Goal: Task Accomplishment & Management: Use online tool/utility

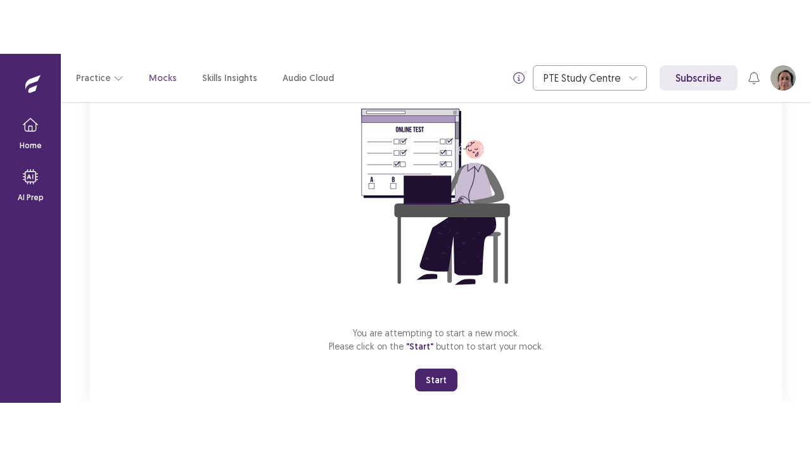
scroll to position [151, 0]
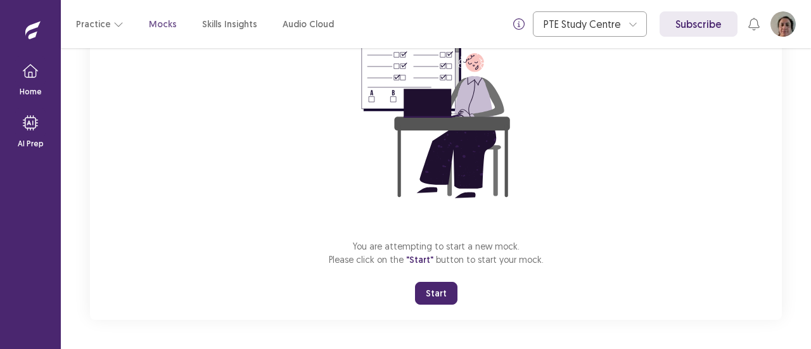
click at [431, 291] on button "Start" at bounding box center [436, 293] width 42 height 23
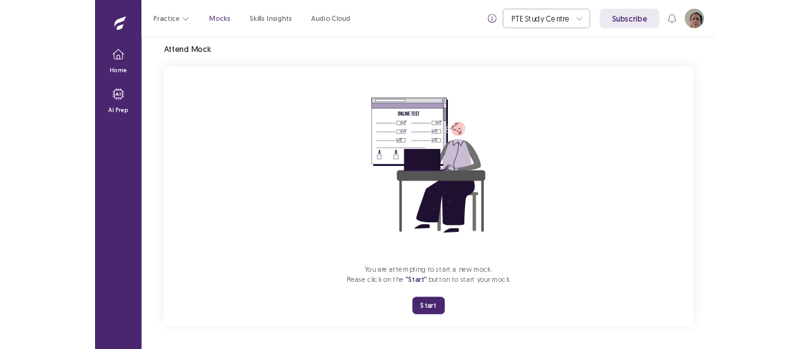
scroll to position [44, 0]
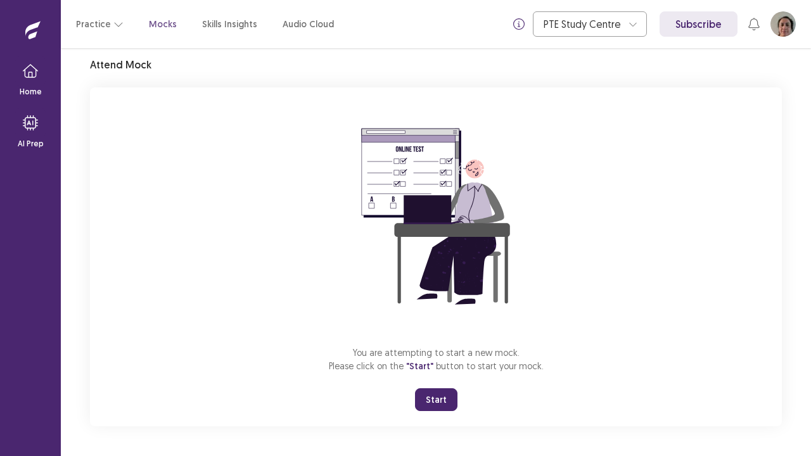
click at [438, 349] on button "Start" at bounding box center [436, 400] width 42 height 23
click at [245, 119] on div "You are attempting to start a new mock. Please click on the "Start" button to s…" at bounding box center [436, 256] width 692 height 339
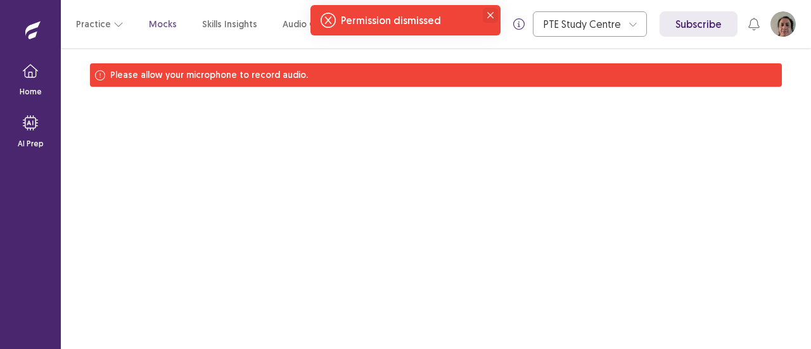
click at [487, 11] on button "Close" at bounding box center [490, 15] width 15 height 15
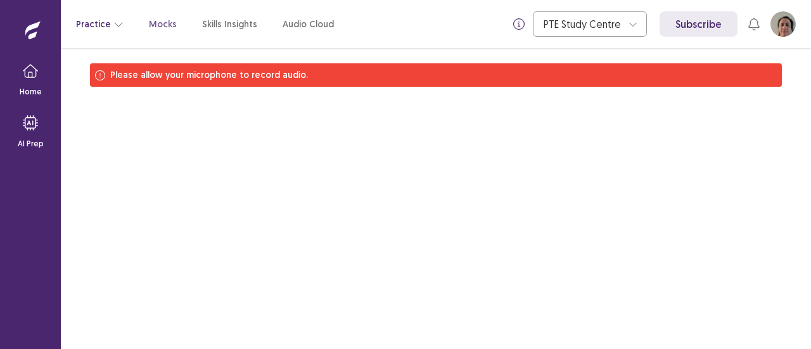
click at [109, 22] on button "Practice" at bounding box center [100, 24] width 48 height 23
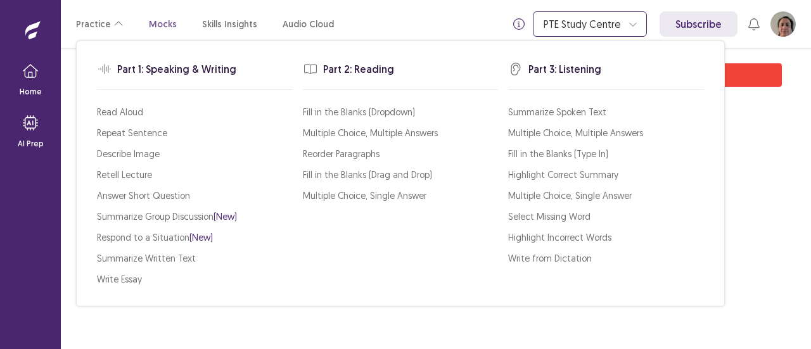
click at [632, 27] on div at bounding box center [633, 24] width 19 height 19
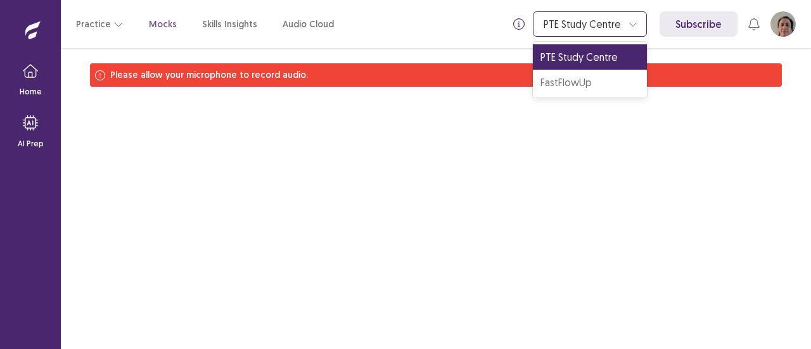
click at [621, 51] on div "PTE Study Centre" at bounding box center [590, 56] width 114 height 25
